Goal: Transaction & Acquisition: Purchase product/service

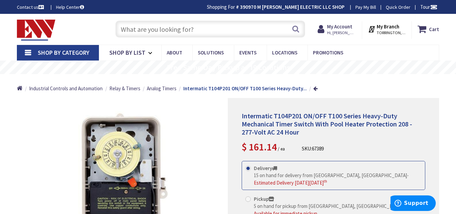
click at [234, 33] on input "text" at bounding box center [211, 29] width 190 height 17
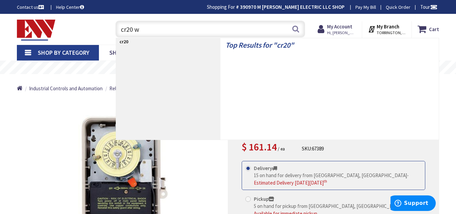
type input "cr20 wr"
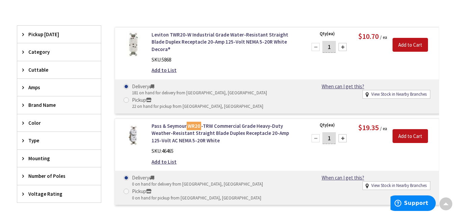
scroll to position [164, 0]
click at [38, 125] on span "Color" at bounding box center [55, 123] width 55 height 7
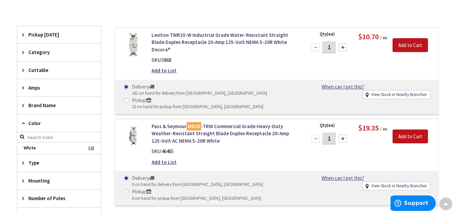
click at [38, 125] on span "Color" at bounding box center [55, 123] width 55 height 7
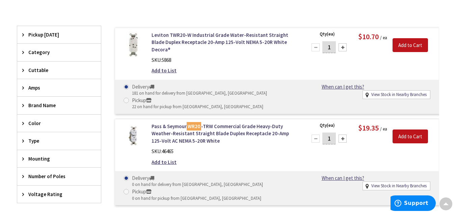
scroll to position [0, 0]
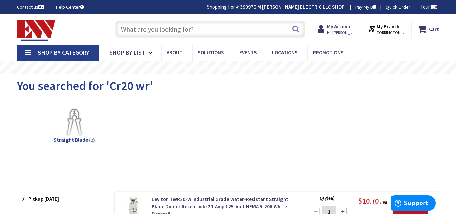
click at [155, 25] on input "text" at bounding box center [211, 29] width 190 height 17
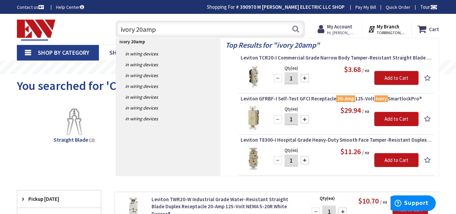
drag, startPoint x: 167, startPoint y: 28, endPoint x: 62, endPoint y: 29, distance: 105.4
click at [62, 29] on div "Toggle Nav ivory 20amp ivory 20amp Search Cart My Cart Close" at bounding box center [228, 29] width 433 height 23
type input "weather resistnt outlet"
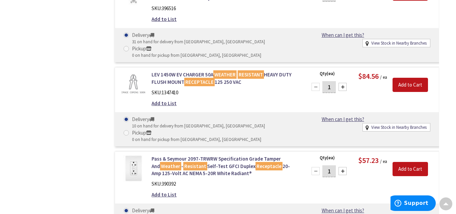
scroll to position [1856, 0]
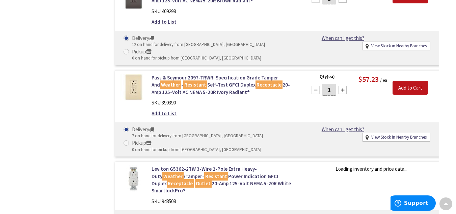
drag, startPoint x: 211, startPoint y: 154, endPoint x: 67, endPoint y: 142, distance: 145.1
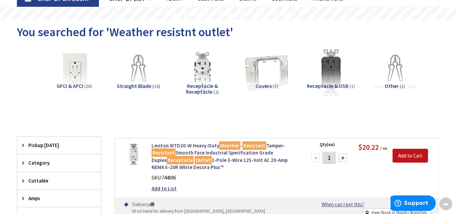
scroll to position [53, 0]
click at [179, 175] on div "SKU: 744096" at bounding box center [225, 177] width 147 height 7
